Goal: Information Seeking & Learning: Find specific fact

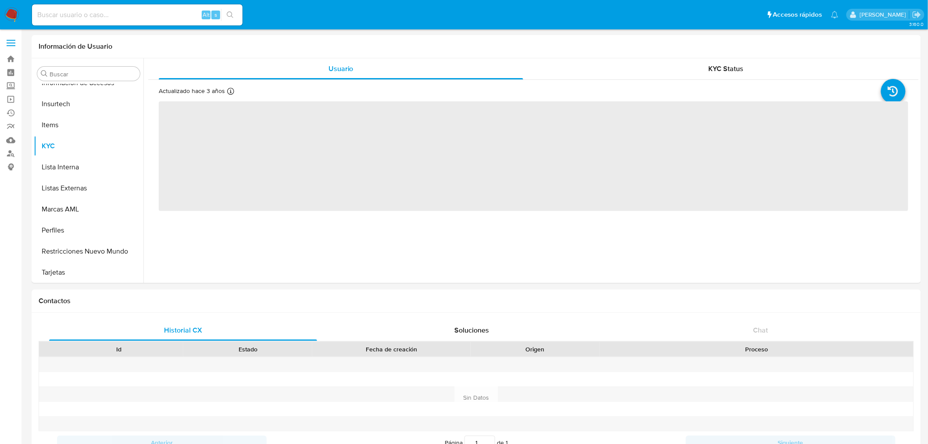
scroll to position [370, 0]
click at [58, 19] on input at bounding box center [137, 14] width 211 height 11
paste input "1543159769"
type input "1543159769"
select select "10"
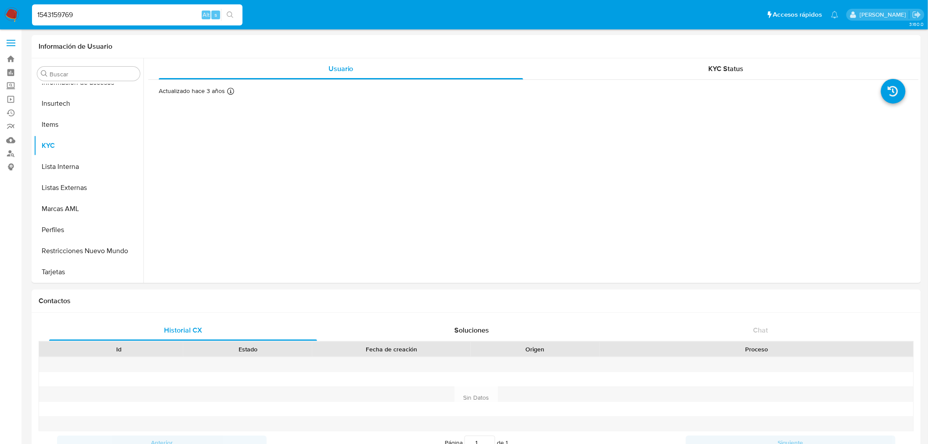
type input "1543159769"
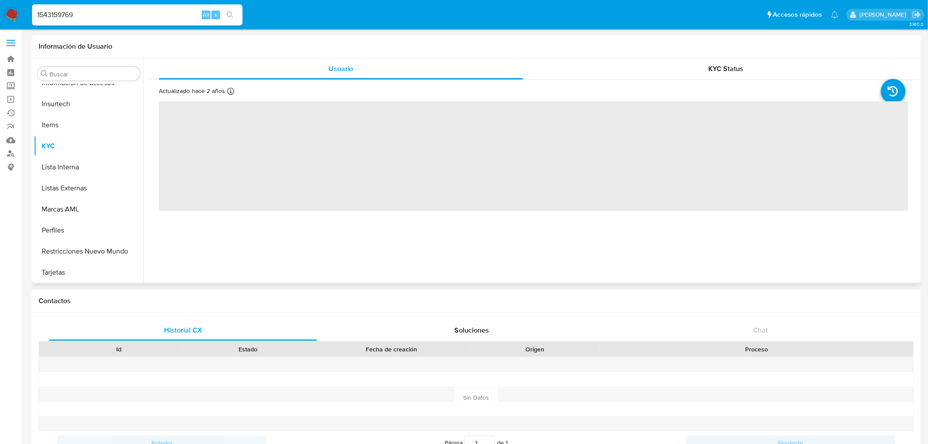
scroll to position [370, 0]
select select "10"
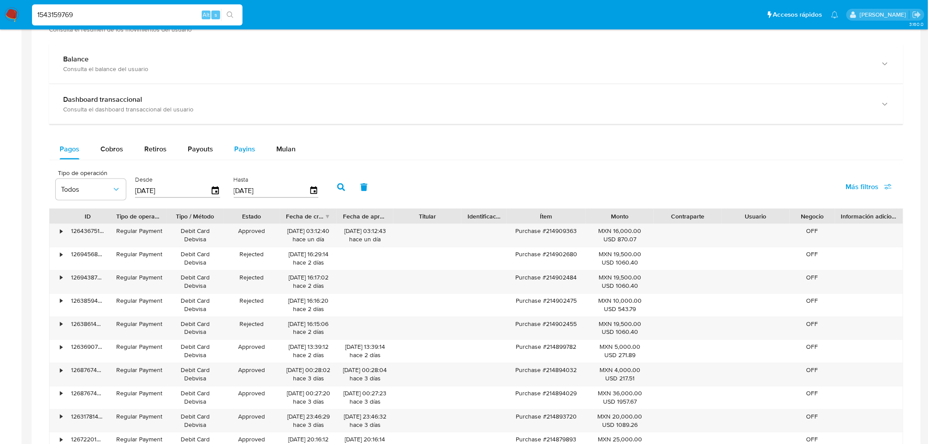
scroll to position [402, 0]
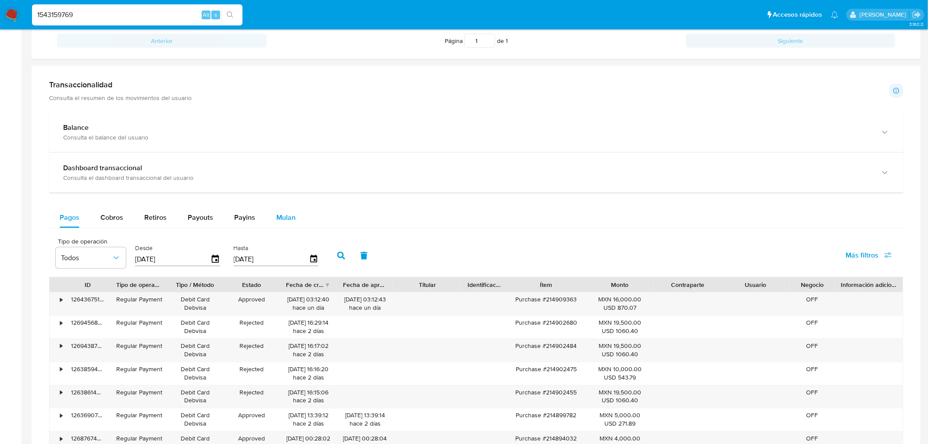
click at [284, 218] on span "Mulan" at bounding box center [285, 217] width 19 height 10
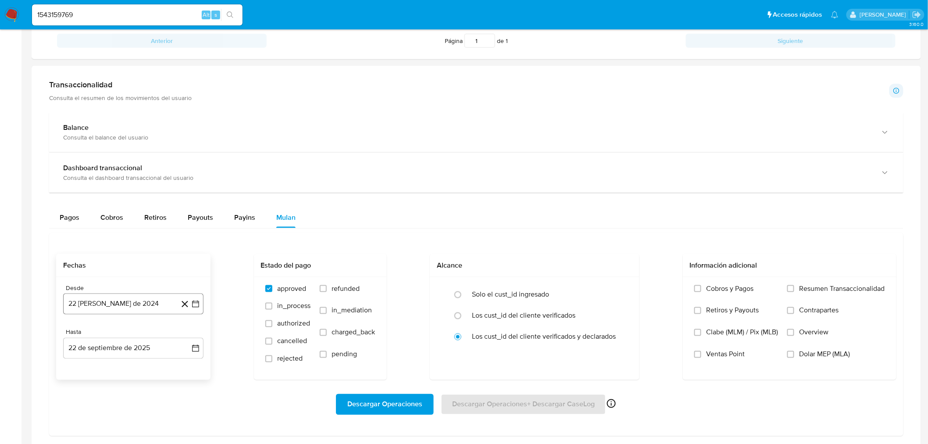
click at [125, 303] on button "22 [PERSON_NAME] de 2024" at bounding box center [133, 303] width 140 height 21
click at [133, 206] on button "1" at bounding box center [133, 203] width 14 height 14
click at [455, 297] on input "radio" at bounding box center [458, 295] width 14 height 14
radio input "true"
click at [790, 290] on input "Resumen Transaccionalidad" at bounding box center [790, 288] width 7 height 7
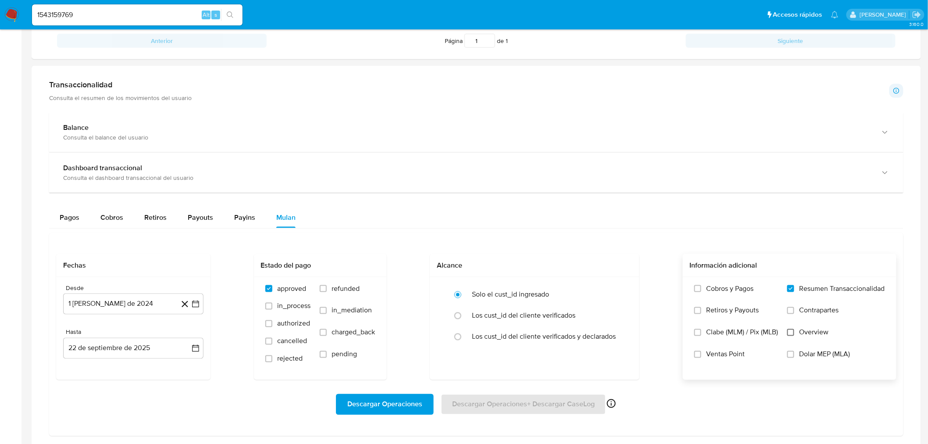
click at [791, 332] on input "Overview" at bounding box center [790, 332] width 7 height 7
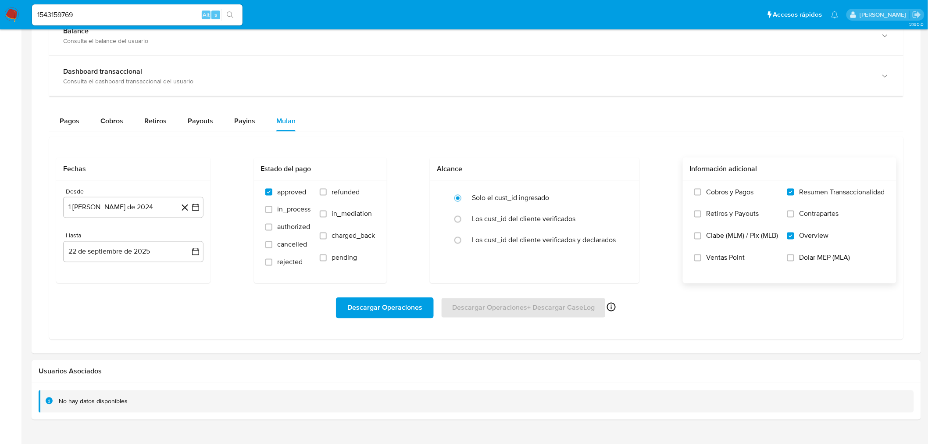
scroll to position [499, 0]
click at [389, 323] on div "Descargar Operaciones Descargar Operaciones + Descargar CaseLog Habilitado solo…" at bounding box center [476, 306] width 840 height 49
click at [389, 308] on span "Descargar Operaciones" at bounding box center [384, 306] width 75 height 19
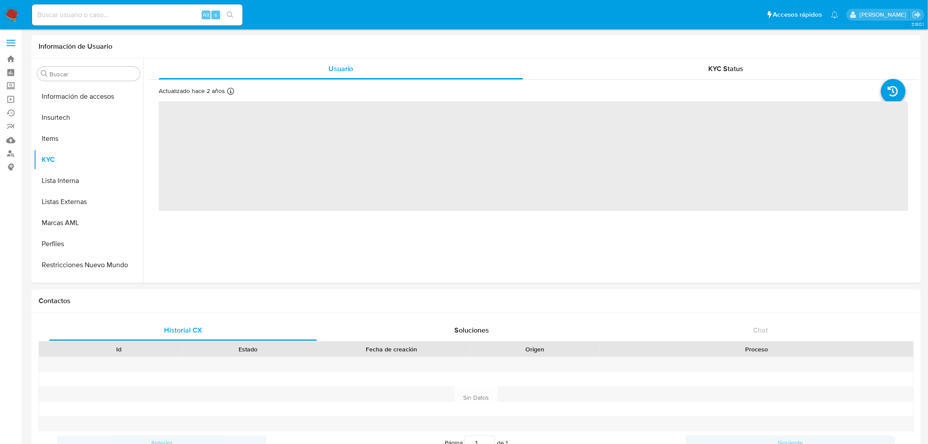
scroll to position [412, 0]
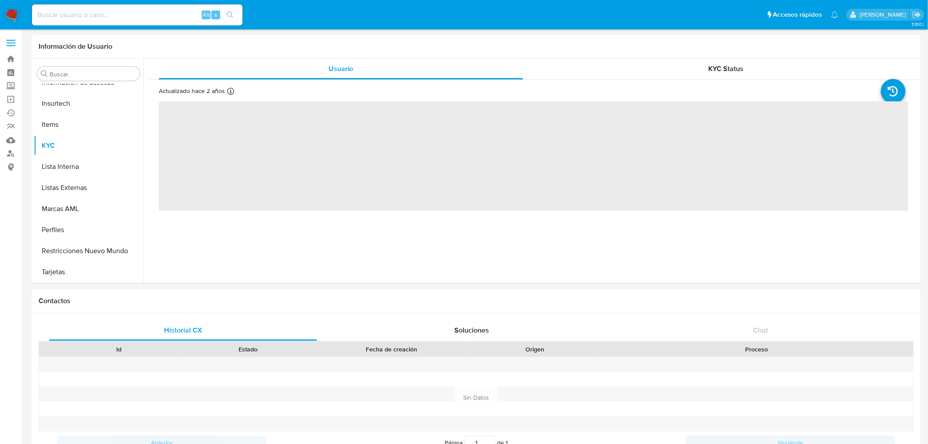
select select "10"
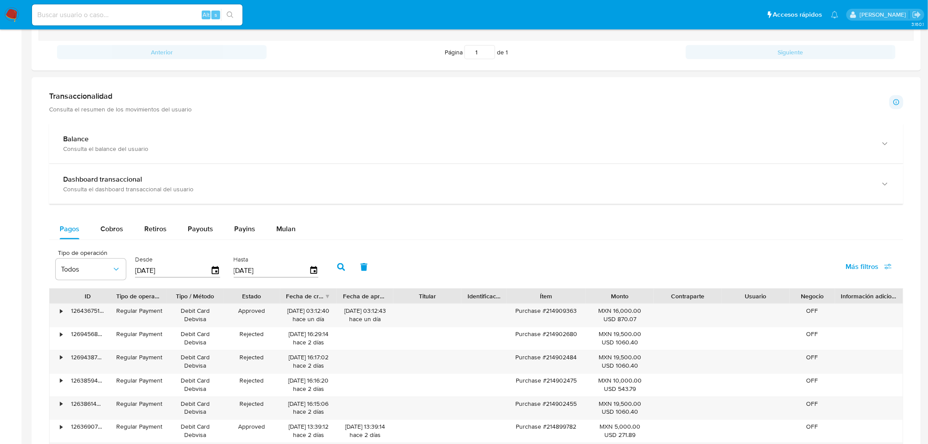
scroll to position [631, 0]
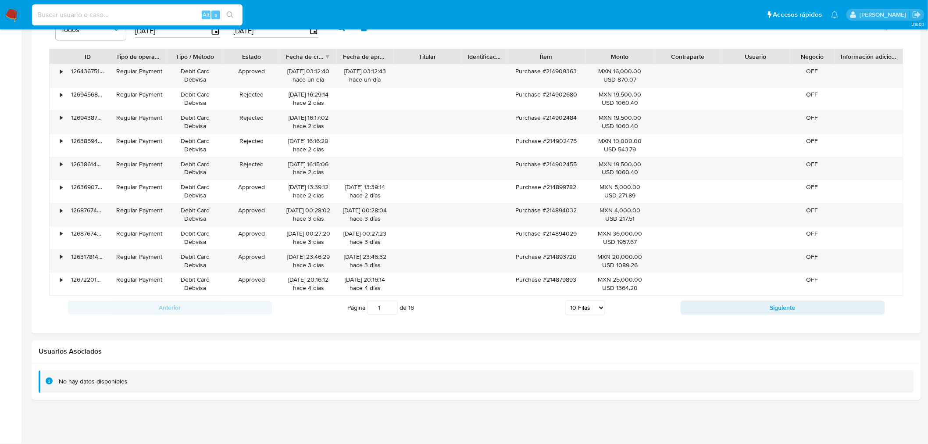
click at [66, 13] on input at bounding box center [137, 14] width 211 height 11
paste input "1625632213"
type input "1625632213"
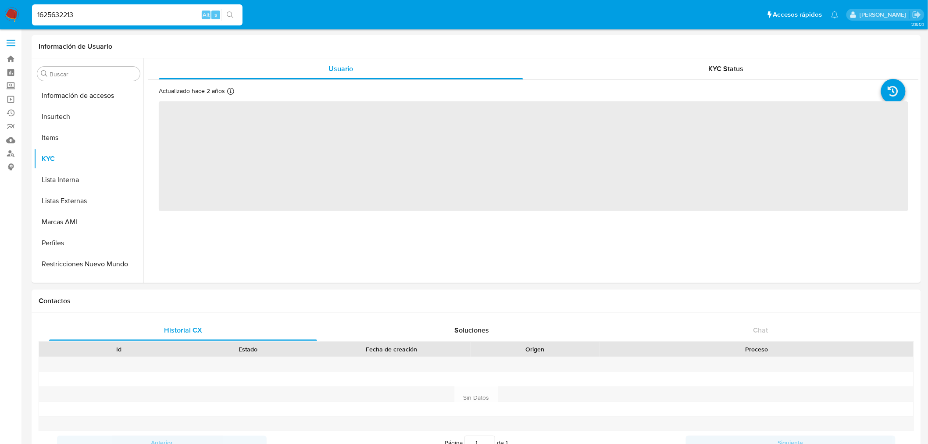
scroll to position [412, 0]
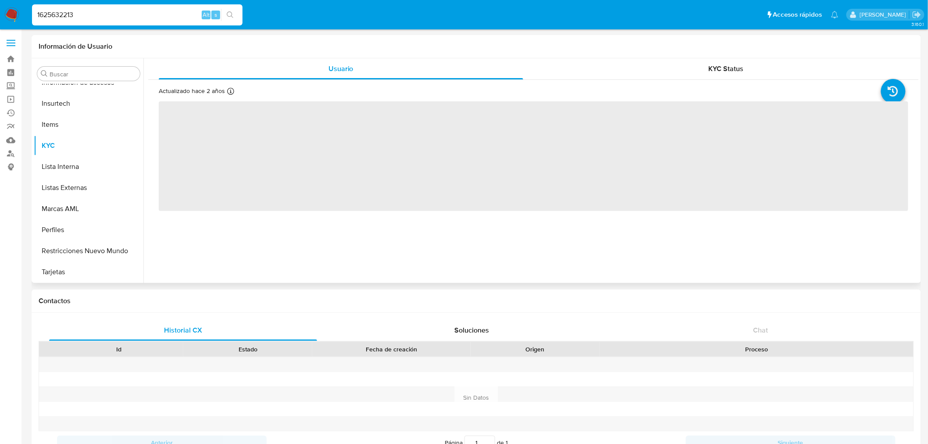
select select "10"
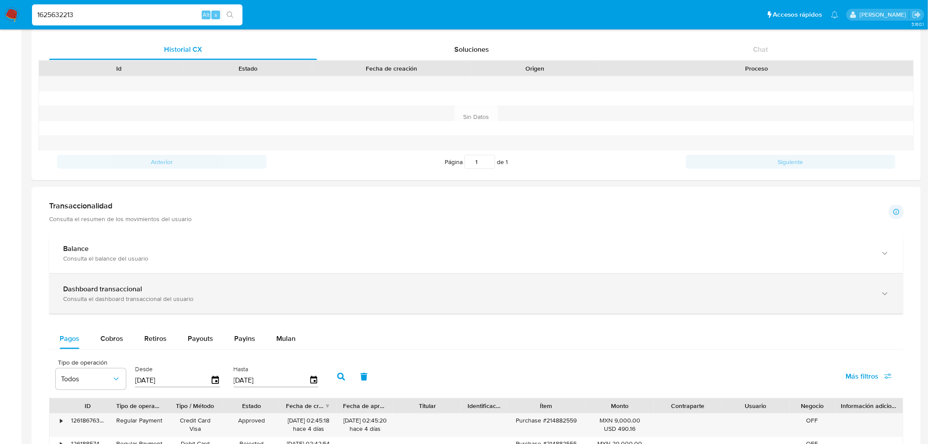
scroll to position [439, 0]
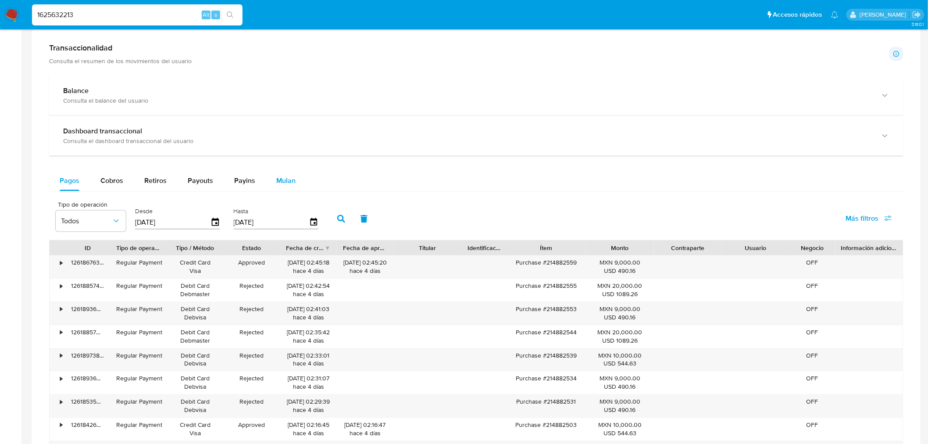
drag, startPoint x: 286, startPoint y: 182, endPoint x: 297, endPoint y: 190, distance: 14.4
click at [289, 182] on span "Mulan" at bounding box center [285, 180] width 19 height 10
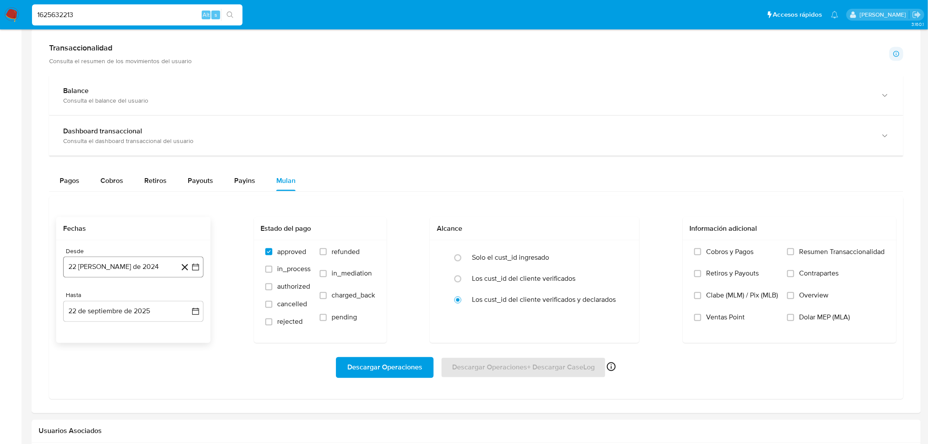
click at [192, 276] on button "22 [PERSON_NAME] de 2024" at bounding box center [133, 267] width 140 height 21
click at [132, 332] on button "1" at bounding box center [133, 332] width 14 height 14
click at [794, 299] on span at bounding box center [790, 295] width 7 height 7
click at [794, 299] on input "Overview" at bounding box center [790, 295] width 7 height 7
click at [787, 254] on input "Resumen Transaccionalidad" at bounding box center [790, 251] width 7 height 7
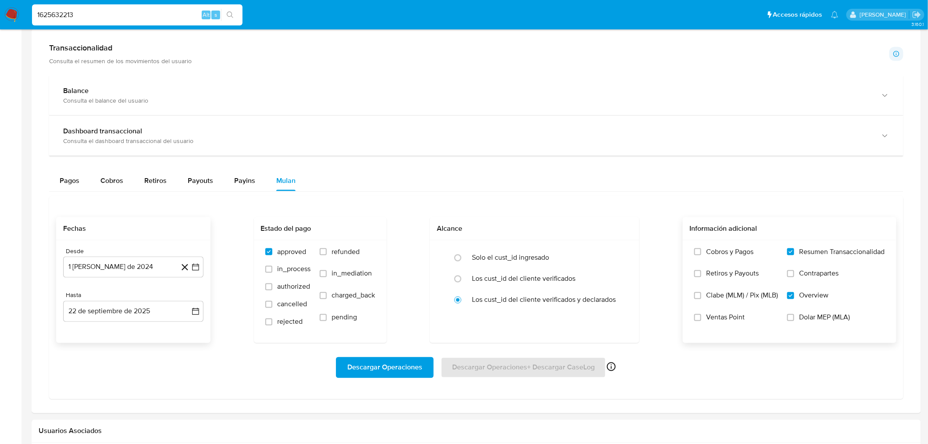
click at [395, 366] on span "Descargar Operaciones" at bounding box center [384, 367] width 75 height 19
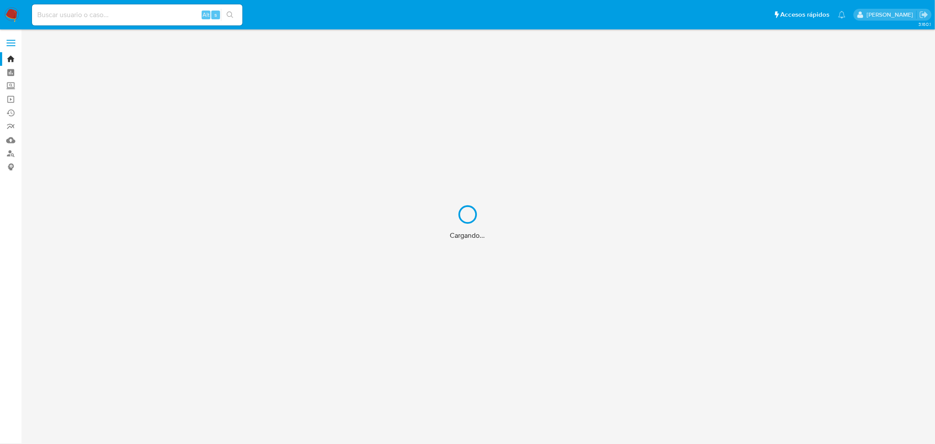
click at [61, 14] on div "Cargando..." at bounding box center [467, 222] width 935 height 444
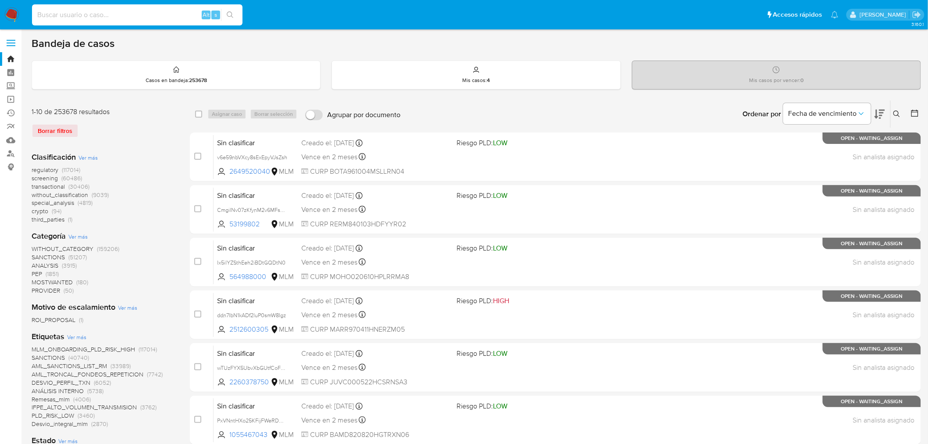
click at [62, 14] on input at bounding box center [137, 14] width 211 height 11
paste input "1209233204"
type input "1209233204"
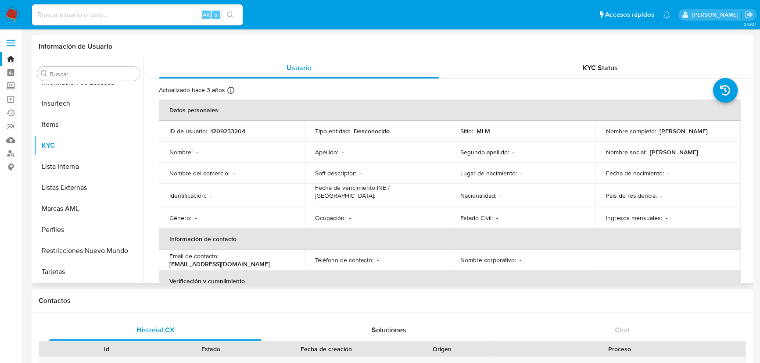
scroll to position [412, 0]
drag, startPoint x: 658, startPoint y: 130, endPoint x: 718, endPoint y: 130, distance: 60.5
click at [718, 130] on div "Nombre completo : miguel sanchez" at bounding box center [668, 131] width 125 height 8
click at [653, 151] on p "[PERSON_NAME]" at bounding box center [674, 152] width 48 height 8
click at [653, 153] on p "[PERSON_NAME]" at bounding box center [674, 152] width 48 height 8
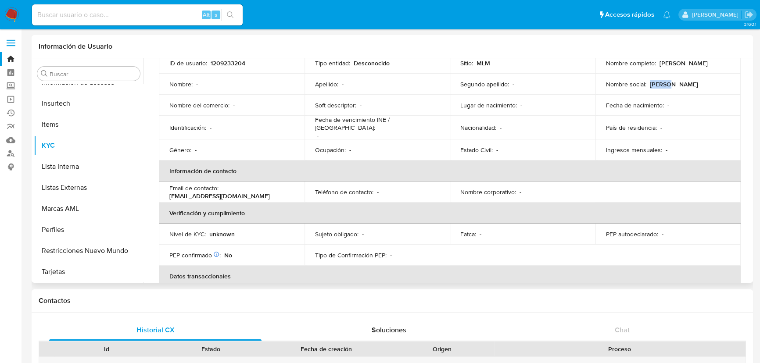
scroll to position [80, 0]
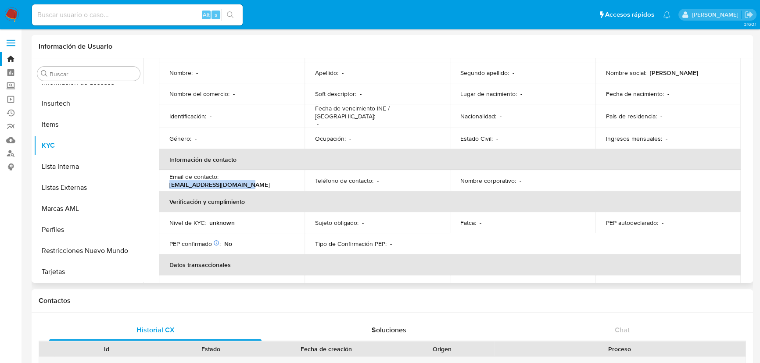
drag, startPoint x: 253, startPoint y: 180, endPoint x: 167, endPoint y: 182, distance: 86.4
click at [162, 180] on td "Email de contacto : metales_masr@hotmail.com" at bounding box center [232, 180] width 146 height 21
click at [249, 178] on div "Email de contacto : metales_masr@hotmail.com" at bounding box center [231, 181] width 125 height 16
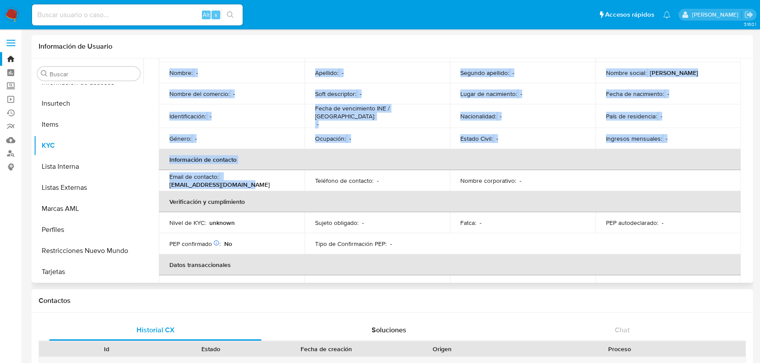
drag, startPoint x: 250, startPoint y: 181, endPoint x: 158, endPoint y: 185, distance: 92.2
click at [158, 185] on div "Actualizado hace 3 años Creado: - Actualizado: 11/12/2022 21:03:41 Datos person…" at bounding box center [449, 176] width 602 height 353
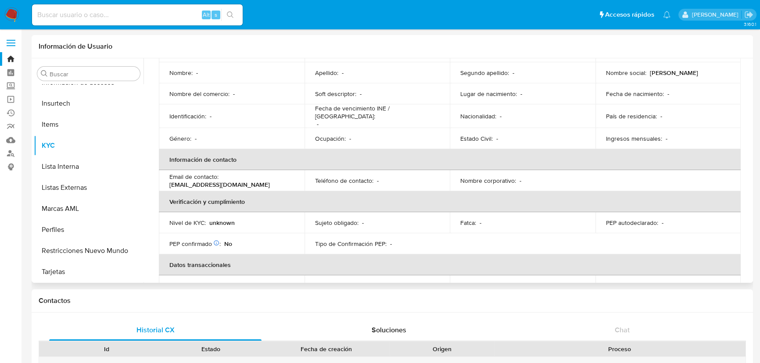
click at [195, 191] on th "Verificación y cumplimiento" at bounding box center [450, 201] width 582 height 21
click at [199, 184] on p "[EMAIL_ADDRESS][DOMAIN_NAME]" at bounding box center [219, 185] width 100 height 8
click at [237, 183] on p "[EMAIL_ADDRESS][DOMAIN_NAME]" at bounding box center [219, 185] width 100 height 8
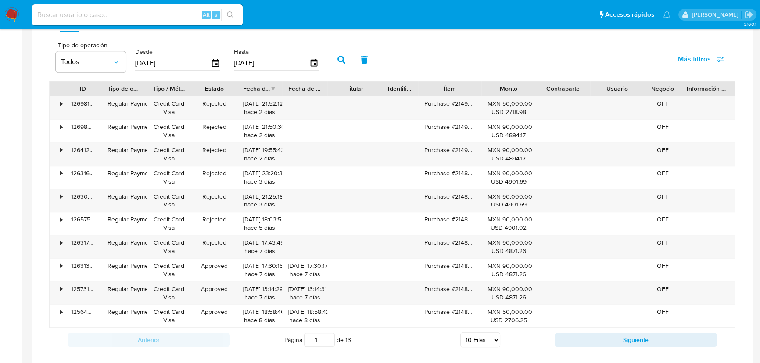
scroll to position [638, 0]
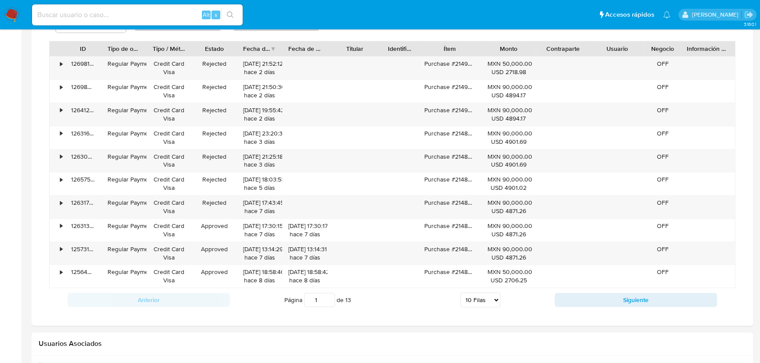
drag, startPoint x: 496, startPoint y: 302, endPoint x: 501, endPoint y: 305, distance: 5.6
click at [496, 302] on select "5 Filas 10 Filas 20 Filas 25 Filas 50 Filas 100 Filas" at bounding box center [480, 300] width 40 height 15
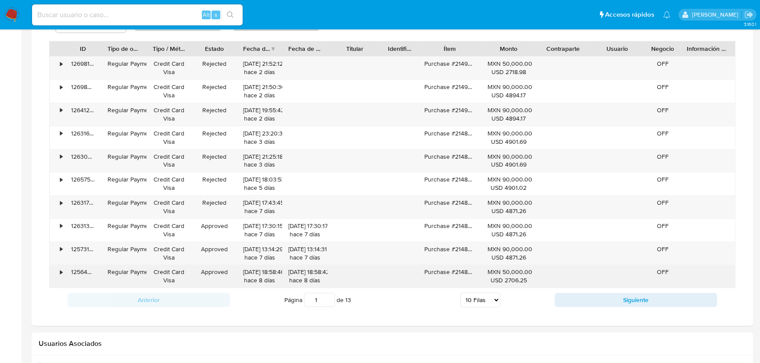
select select "50"
click at [460, 293] on select "5 Filas 10 Filas 20 Filas 25 Filas 50 Filas 100 Filas" at bounding box center [480, 300] width 40 height 15
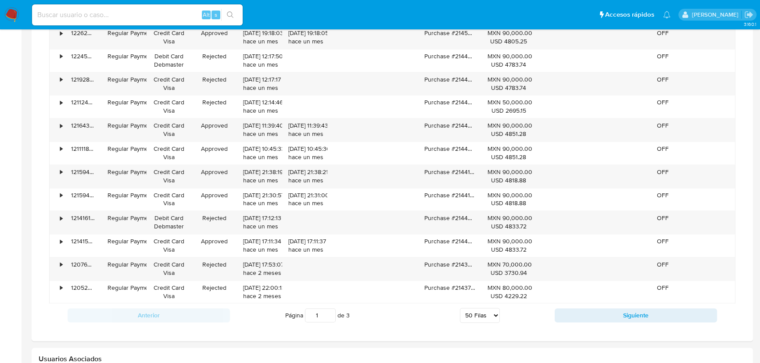
scroll to position [1634, 0]
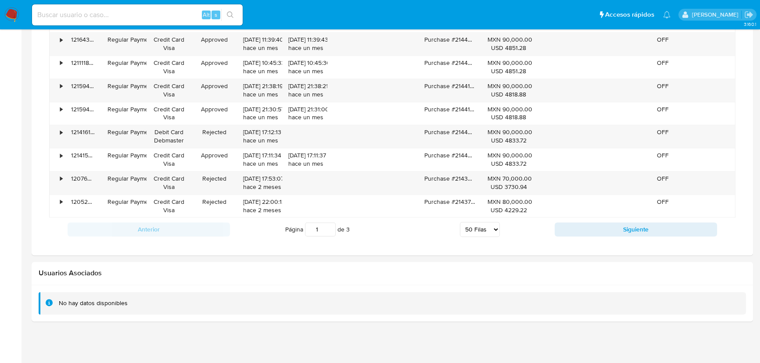
drag, startPoint x: 632, startPoint y: 226, endPoint x: 518, endPoint y: 315, distance: 144.6
click at [632, 226] on button "Siguiente" at bounding box center [635, 229] width 162 height 14
type input "2"
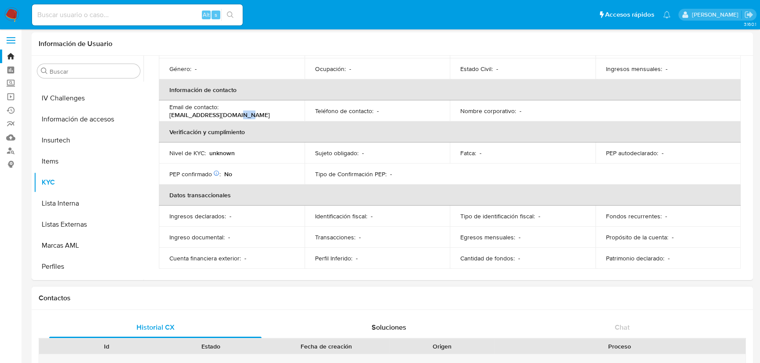
scroll to position [0, 0]
